Goal: Navigation & Orientation: Find specific page/section

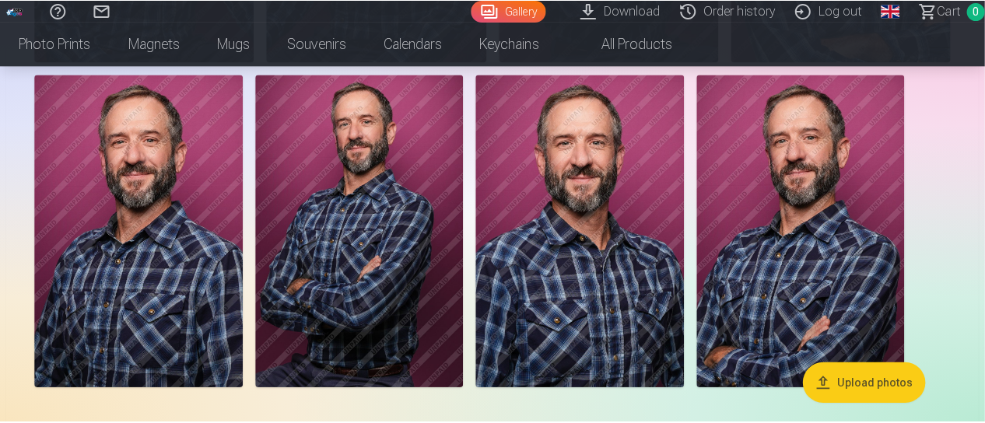
scroll to position [440, 0]
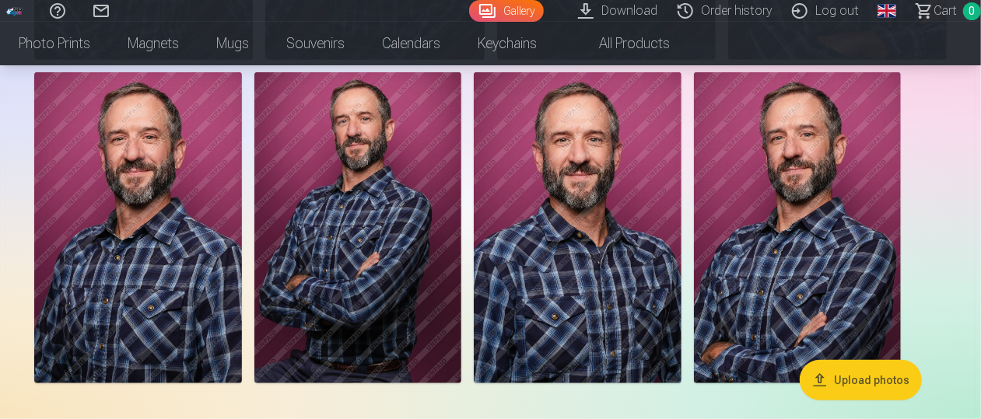
click at [819, 213] on img at bounding box center [798, 227] width 208 height 311
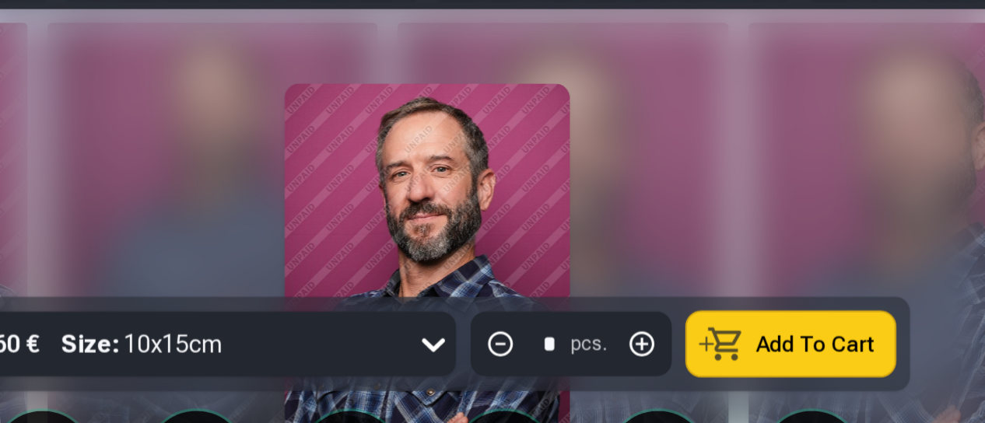
scroll to position [440, 0]
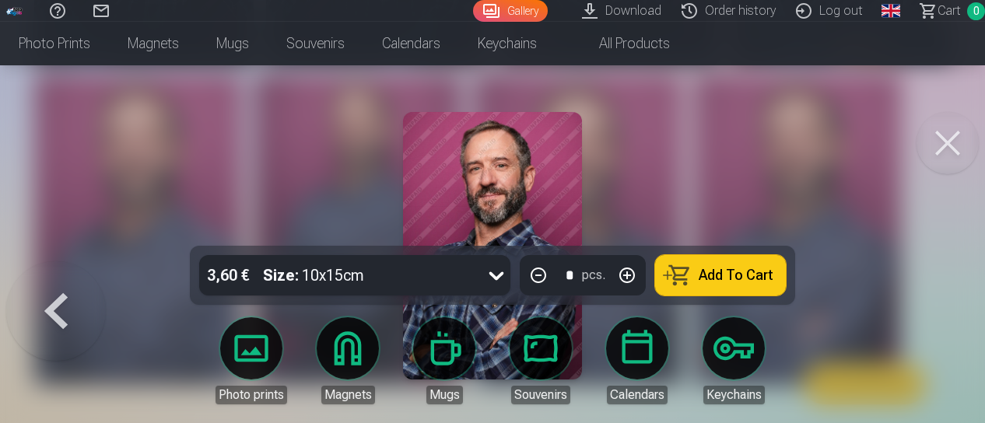
click at [69, 261] on button at bounding box center [56, 261] width 100 height 0
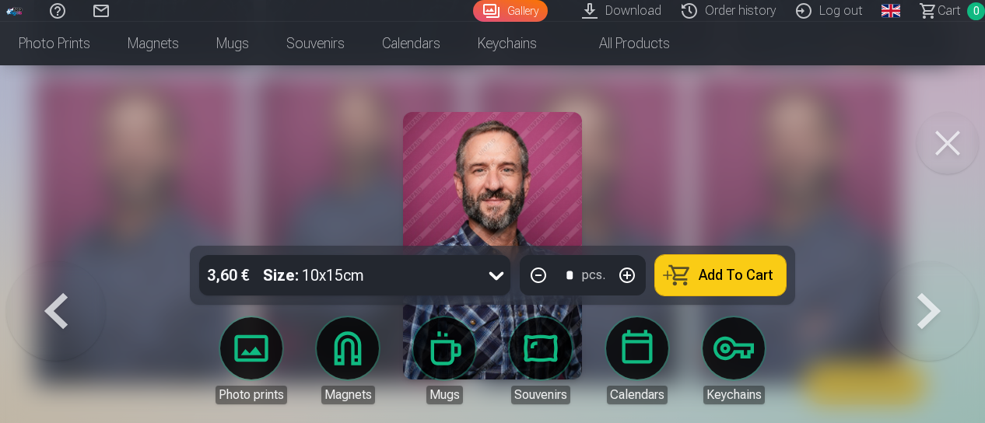
click at [69, 261] on button at bounding box center [56, 261] width 100 height 0
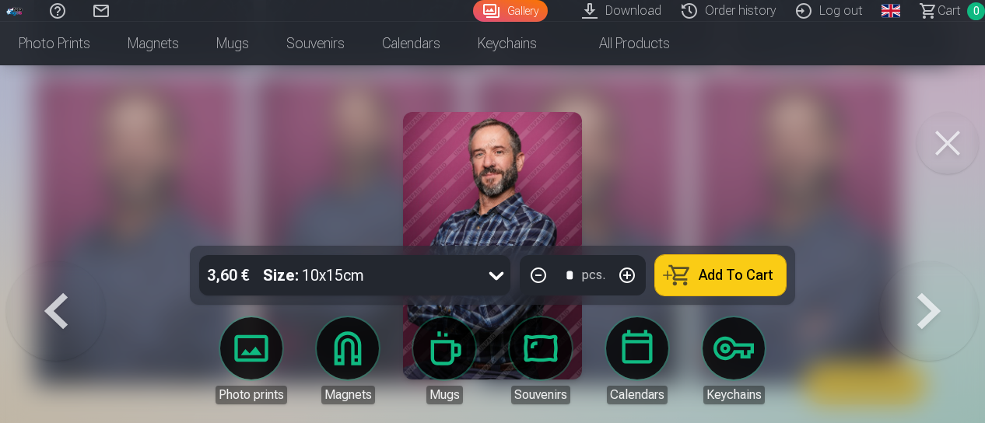
click at [69, 261] on button at bounding box center [56, 261] width 100 height 0
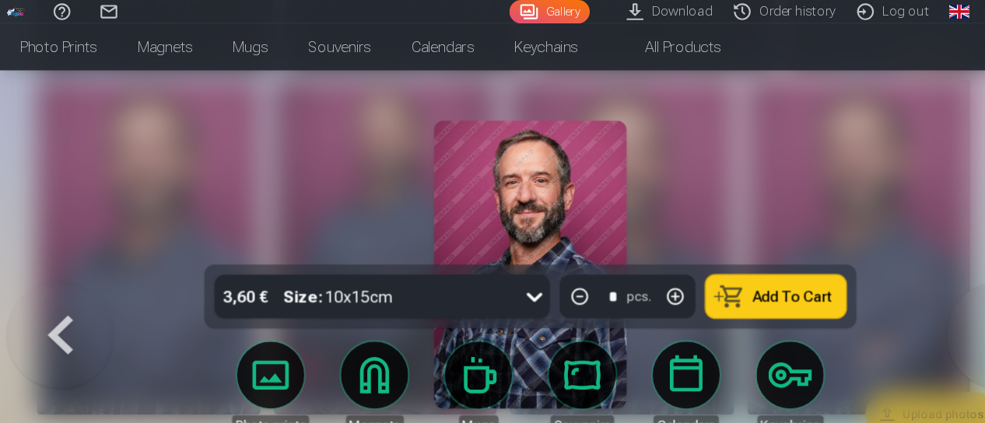
scroll to position [440, 0]
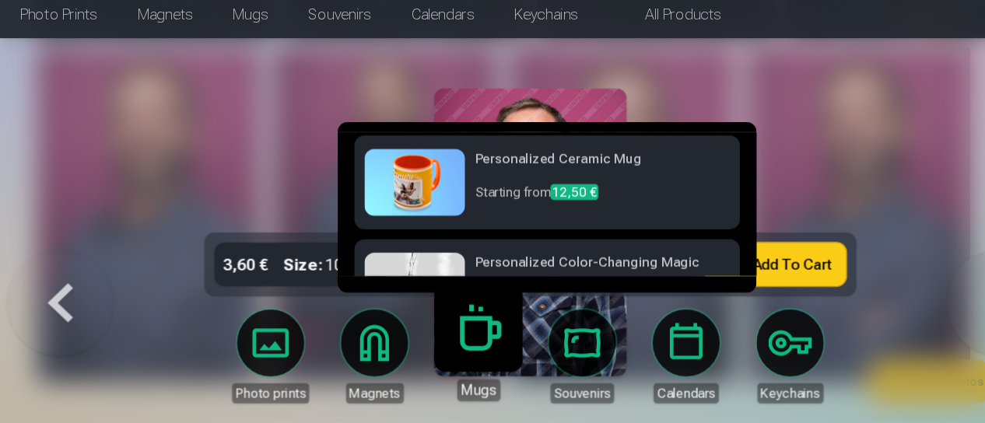
click at [440, 368] on link "Mugs" at bounding box center [444, 355] width 96 height 96
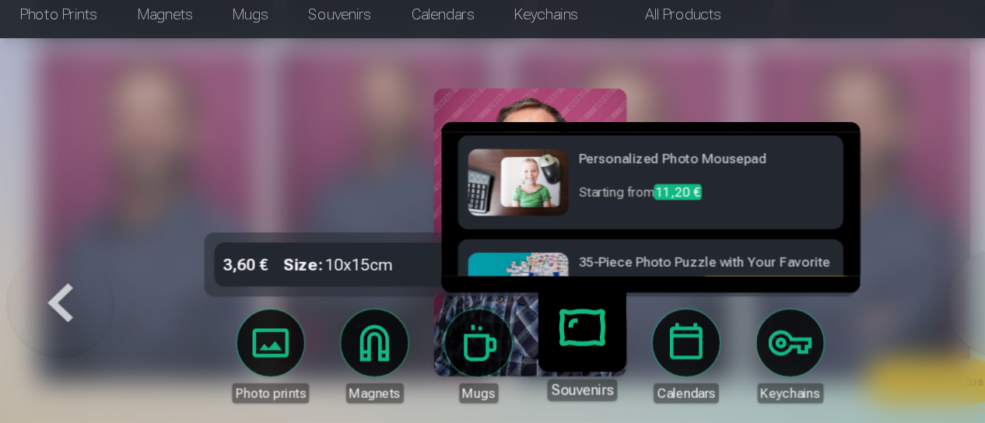
click at [531, 343] on link "Souvenirs" at bounding box center [541, 355] width 96 height 96
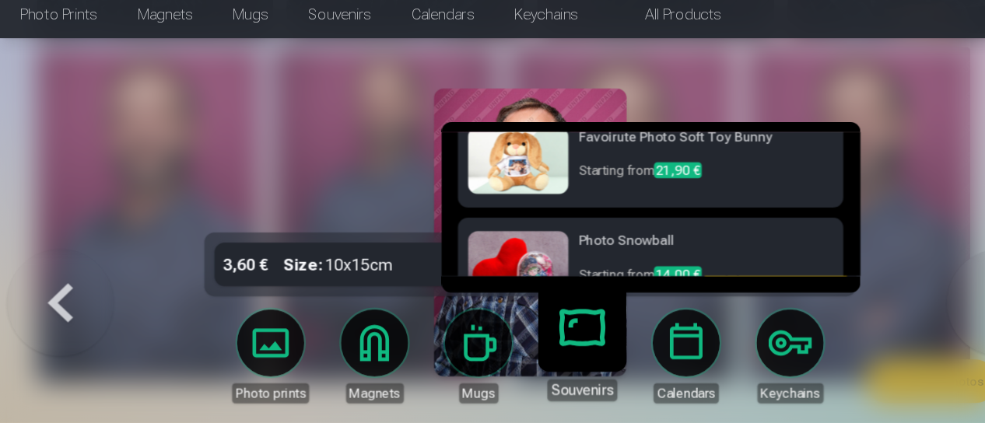
scroll to position [408, 0]
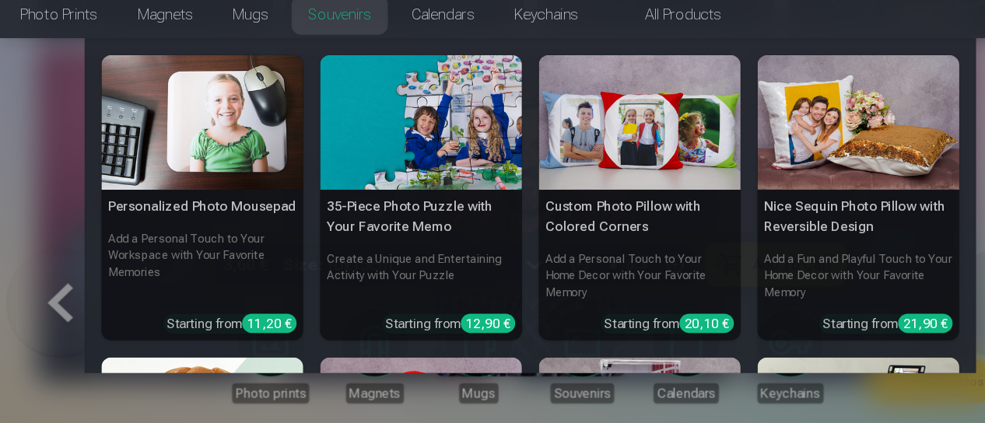
click at [332, 45] on link "Souvenirs" at bounding box center [316, 44] width 96 height 44
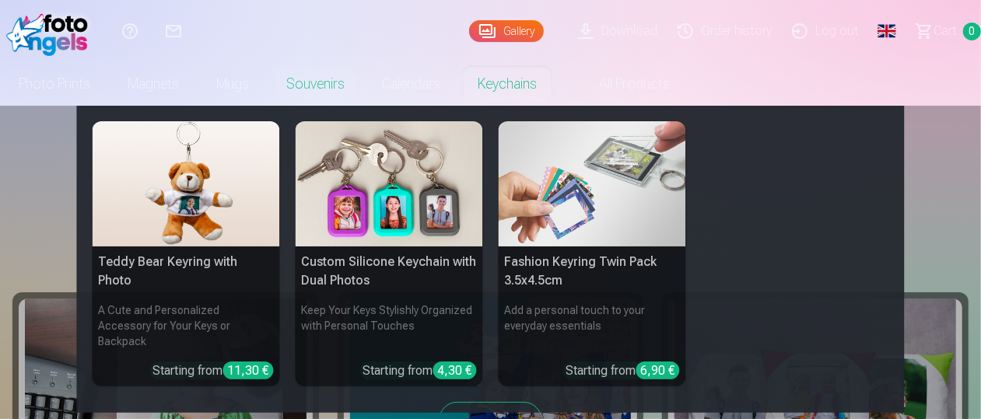
click at [515, 84] on link "Keychains" at bounding box center [507, 84] width 96 height 44
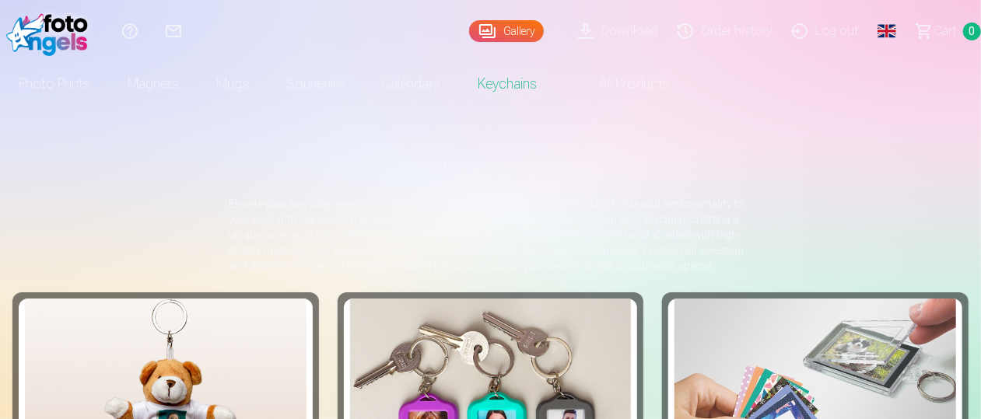
click at [850, 29] on link "Log out" at bounding box center [827, 31] width 87 height 62
